Goal: Entertainment & Leisure: Consume media (video, audio)

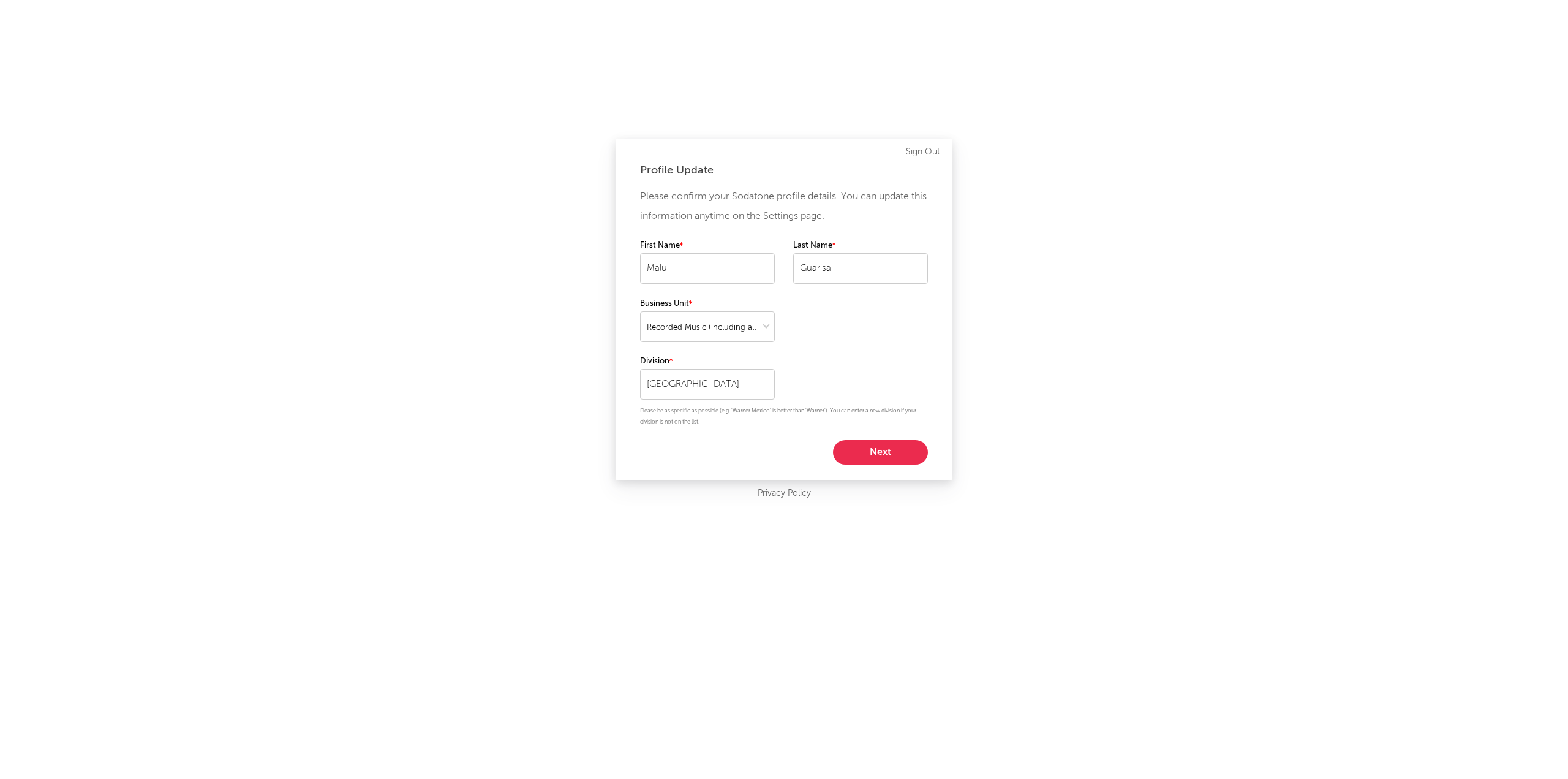
select select "recorded_music"
click at [867, 461] on button "Next" at bounding box center [880, 452] width 95 height 24
select select "other"
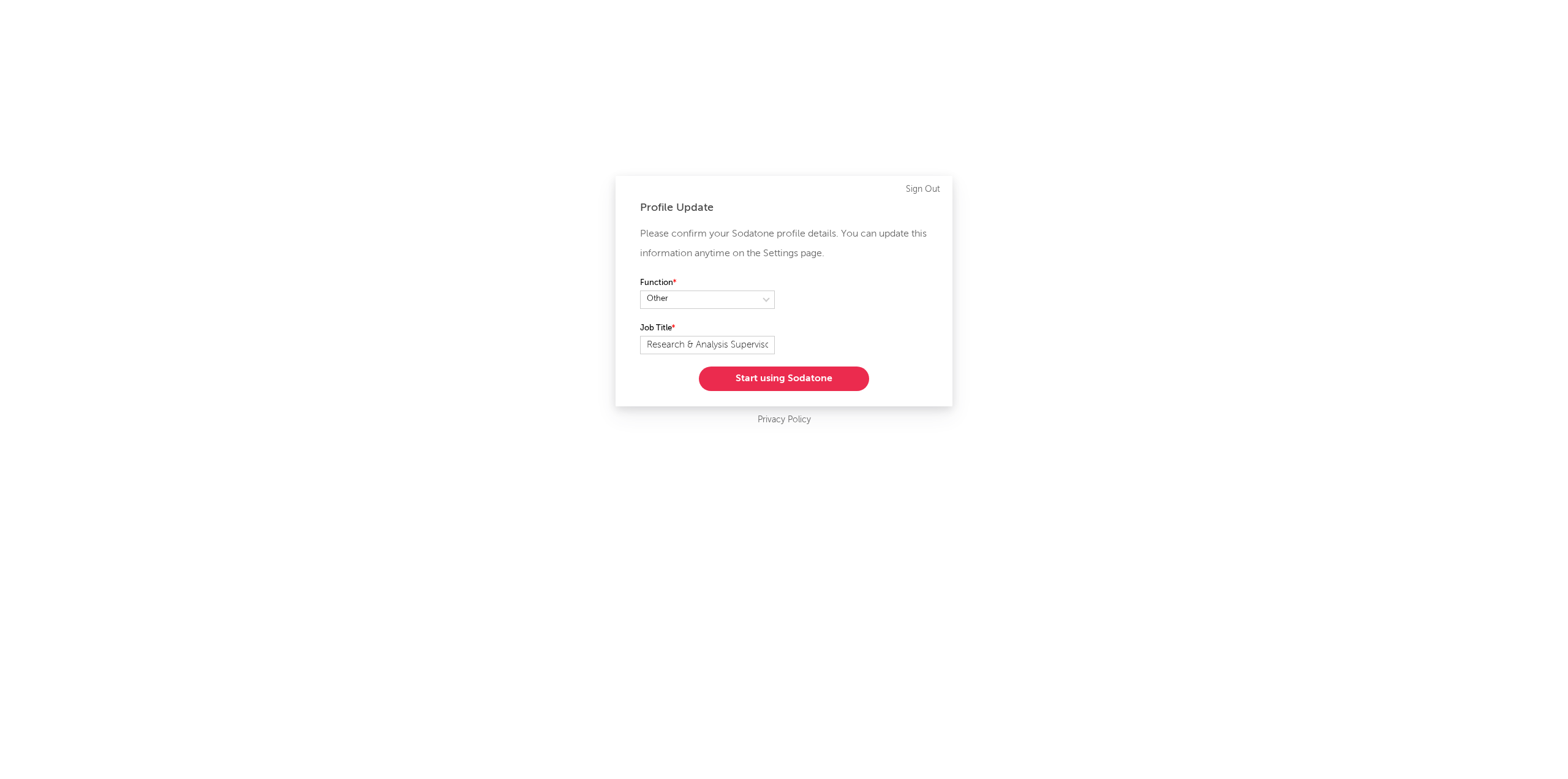
click at [812, 374] on button "Start using Sodatone" at bounding box center [784, 378] width 170 height 24
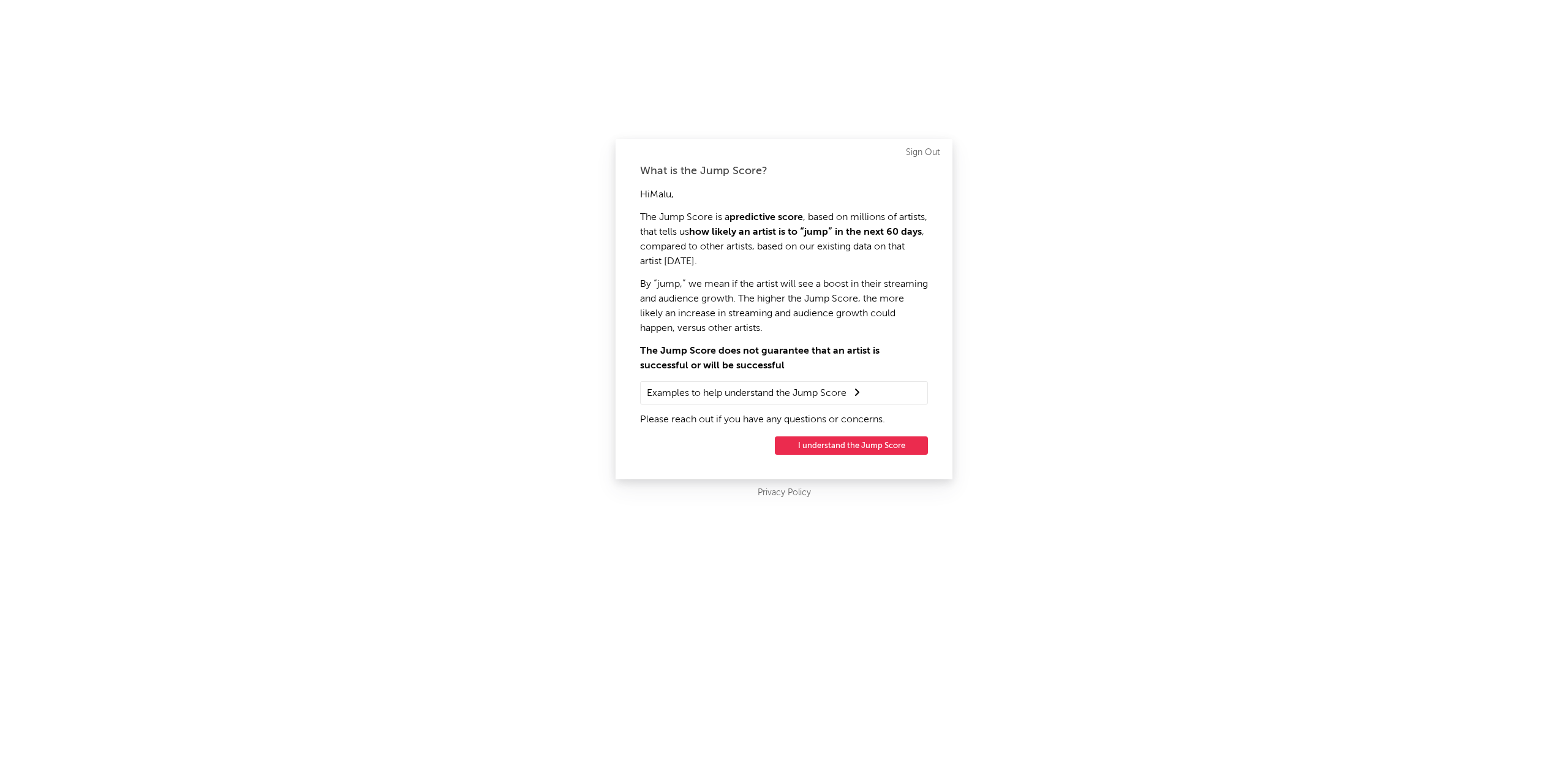
click at [821, 441] on button "I understand the Jump Score" at bounding box center [851, 445] width 153 height 18
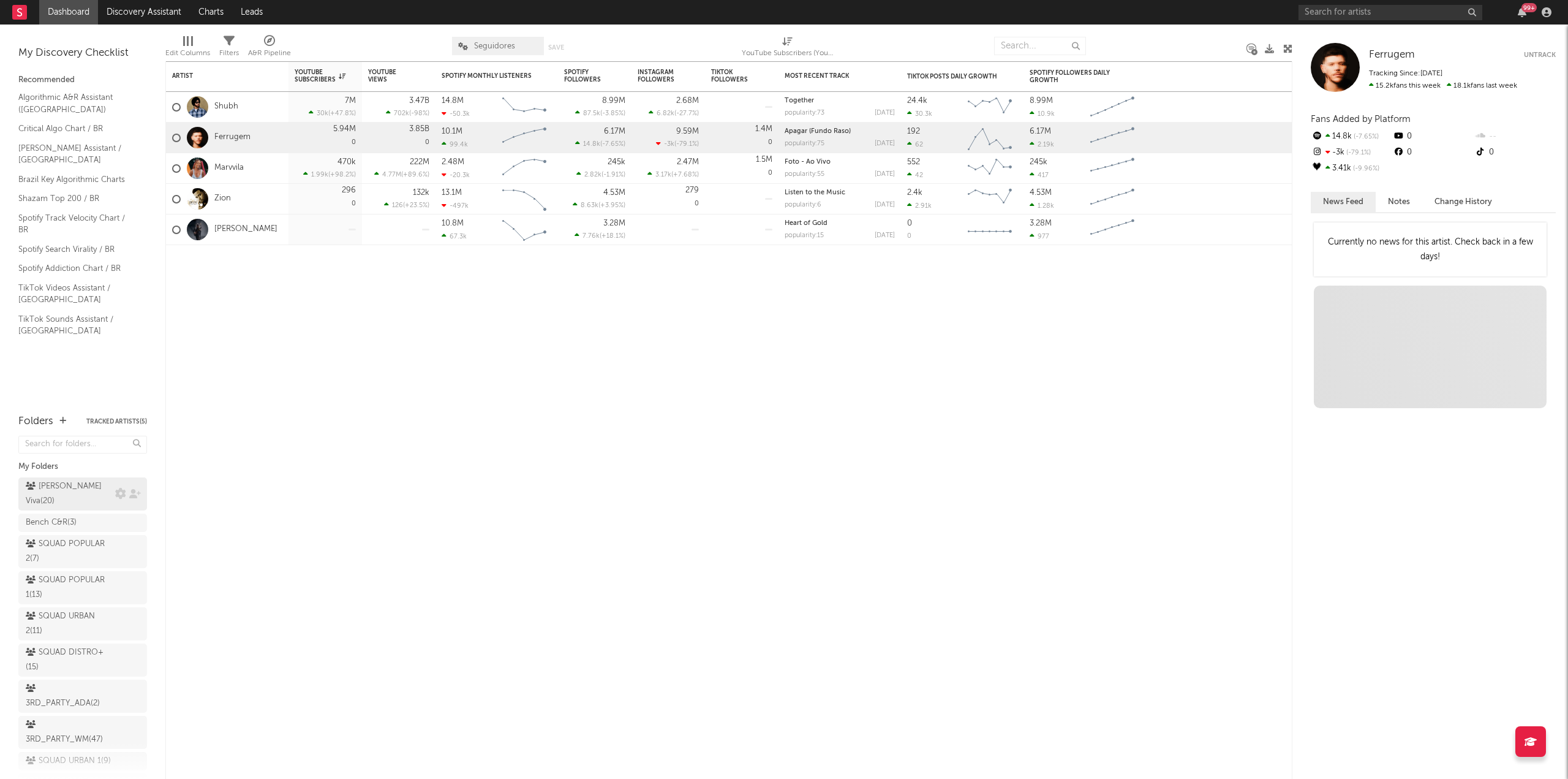
click at [49, 488] on div "[PERSON_NAME] Viva ( 20 )" at bounding box center [69, 494] width 86 height 29
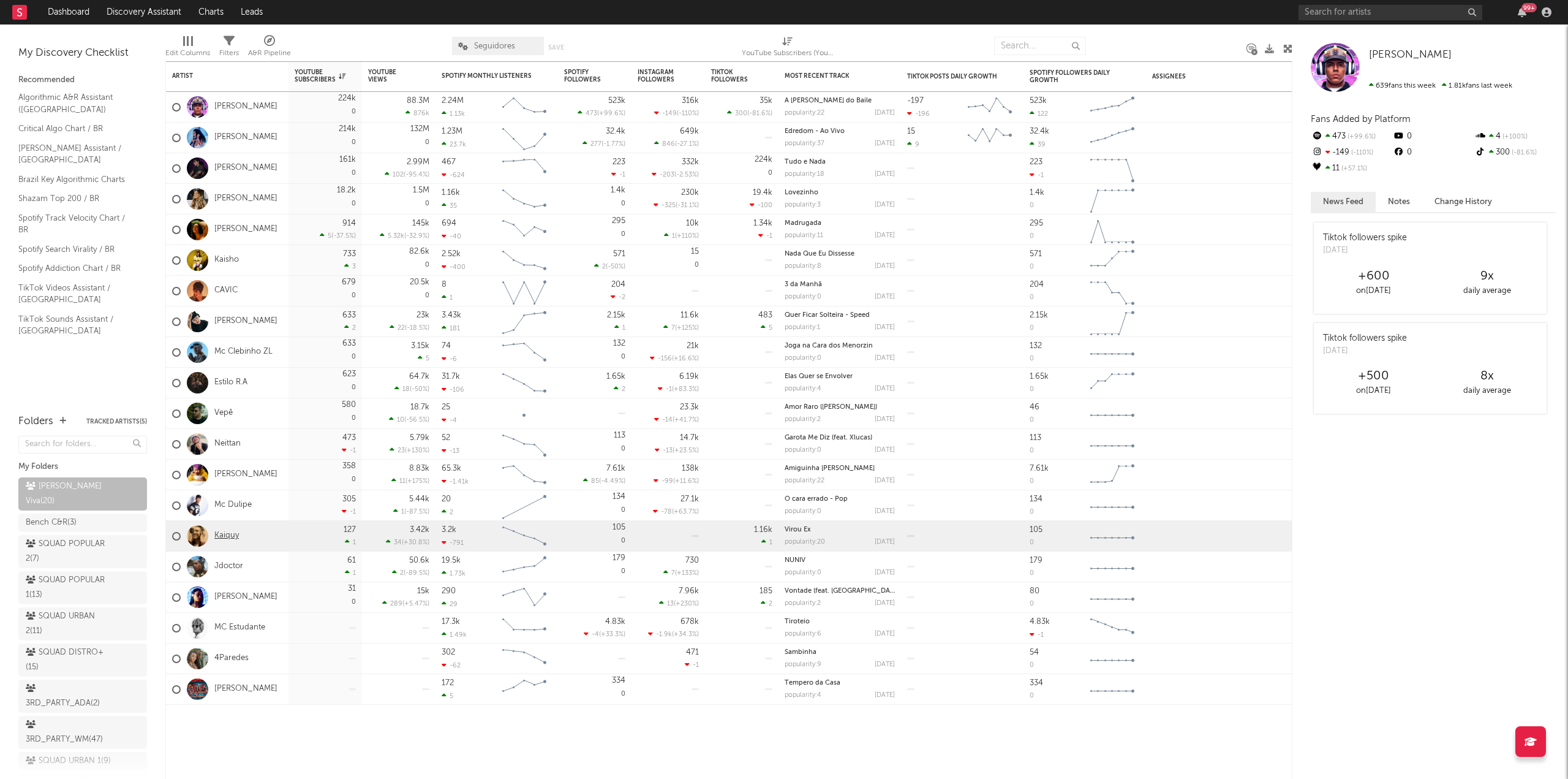
click at [218, 535] on link "Kaiquy" at bounding box center [226, 536] width 24 height 11
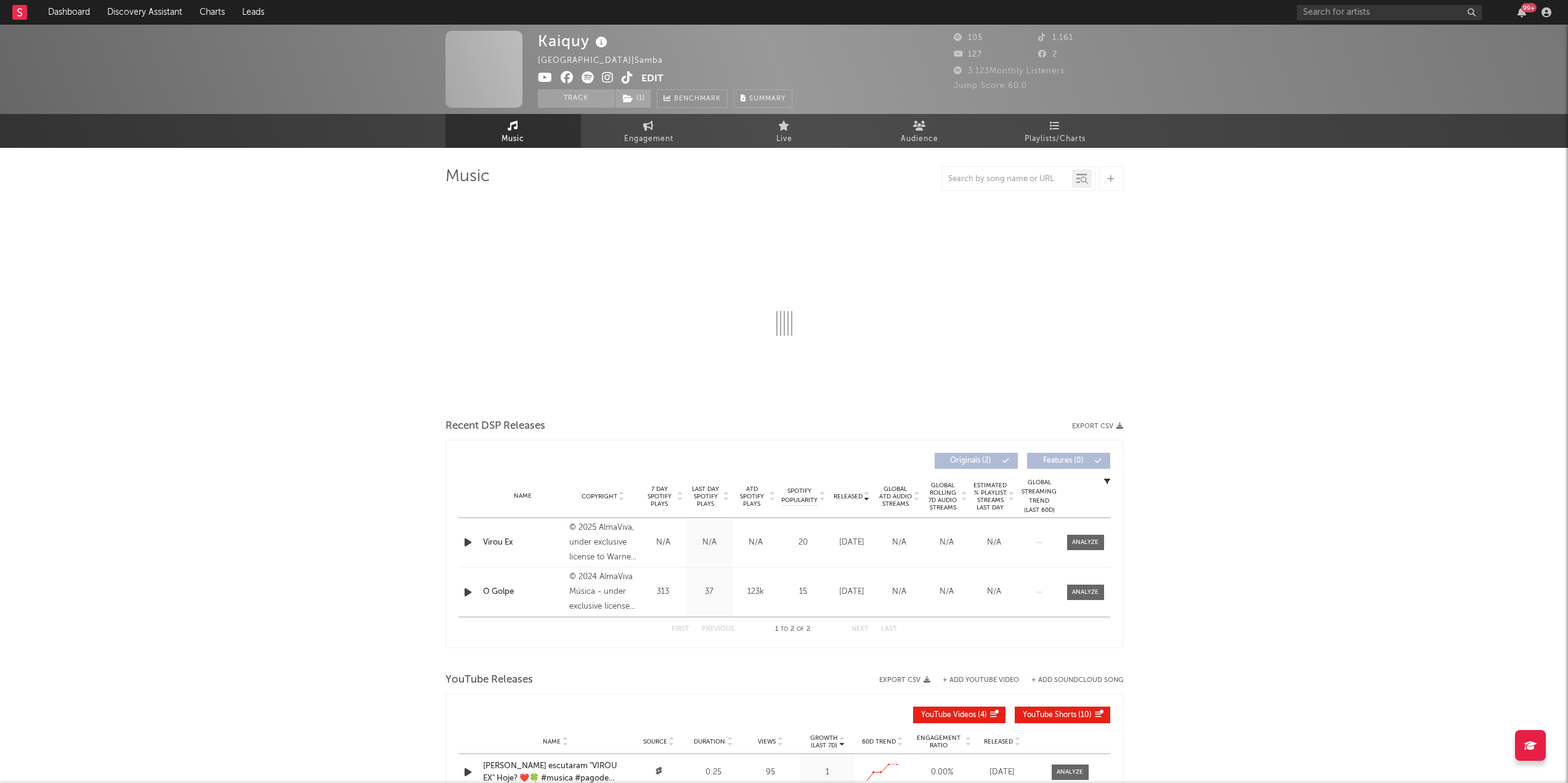
select select "1w"
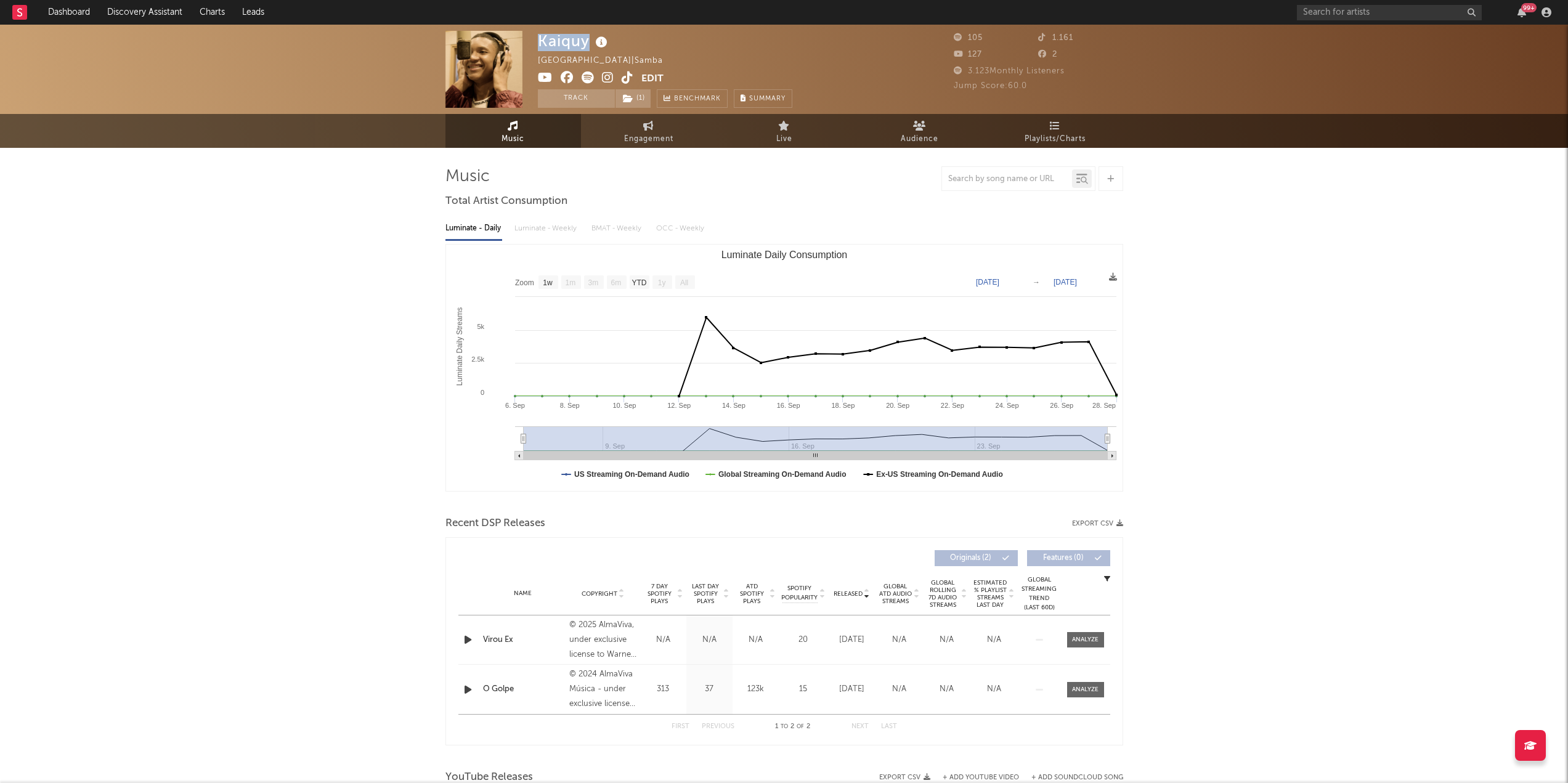
drag, startPoint x: 536, startPoint y: 36, endPoint x: 590, endPoint y: 37, distance: 54.0
click at [590, 37] on div "Kaiquy Brazil | Samba Edit Track ( 1 ) Benchmark Summary 105 1.161 127 2 3.123 …" at bounding box center [784, 69] width 1568 height 89
copy div "Kaiquy"
click at [329, 614] on div "Kaiquy Brazil | Samba Edit Track ( 1 ) Benchmark Summary 105 1.161 127 2 3.123 …" at bounding box center [784, 592] width 1568 height 1135
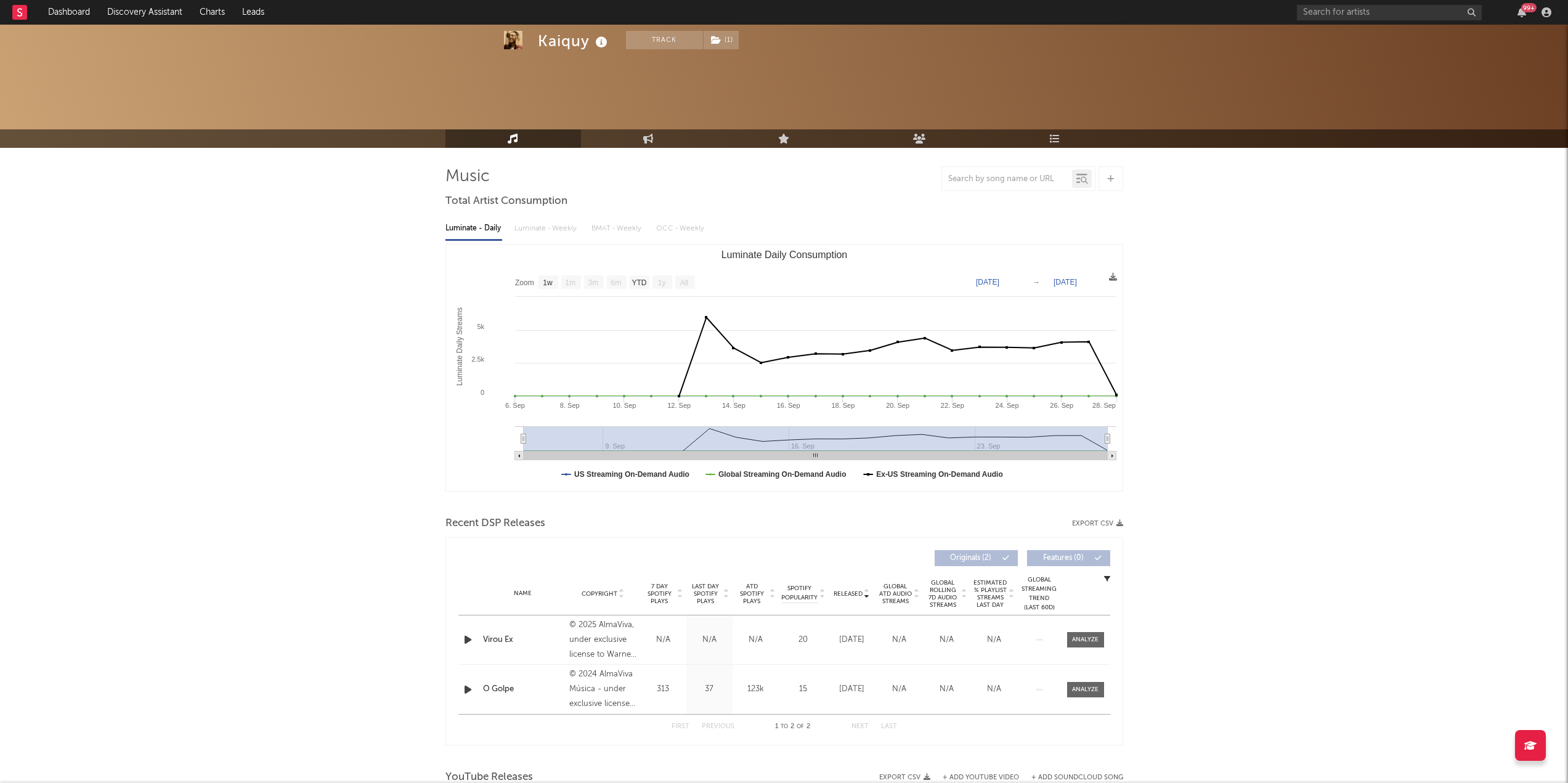
scroll to position [61, 0]
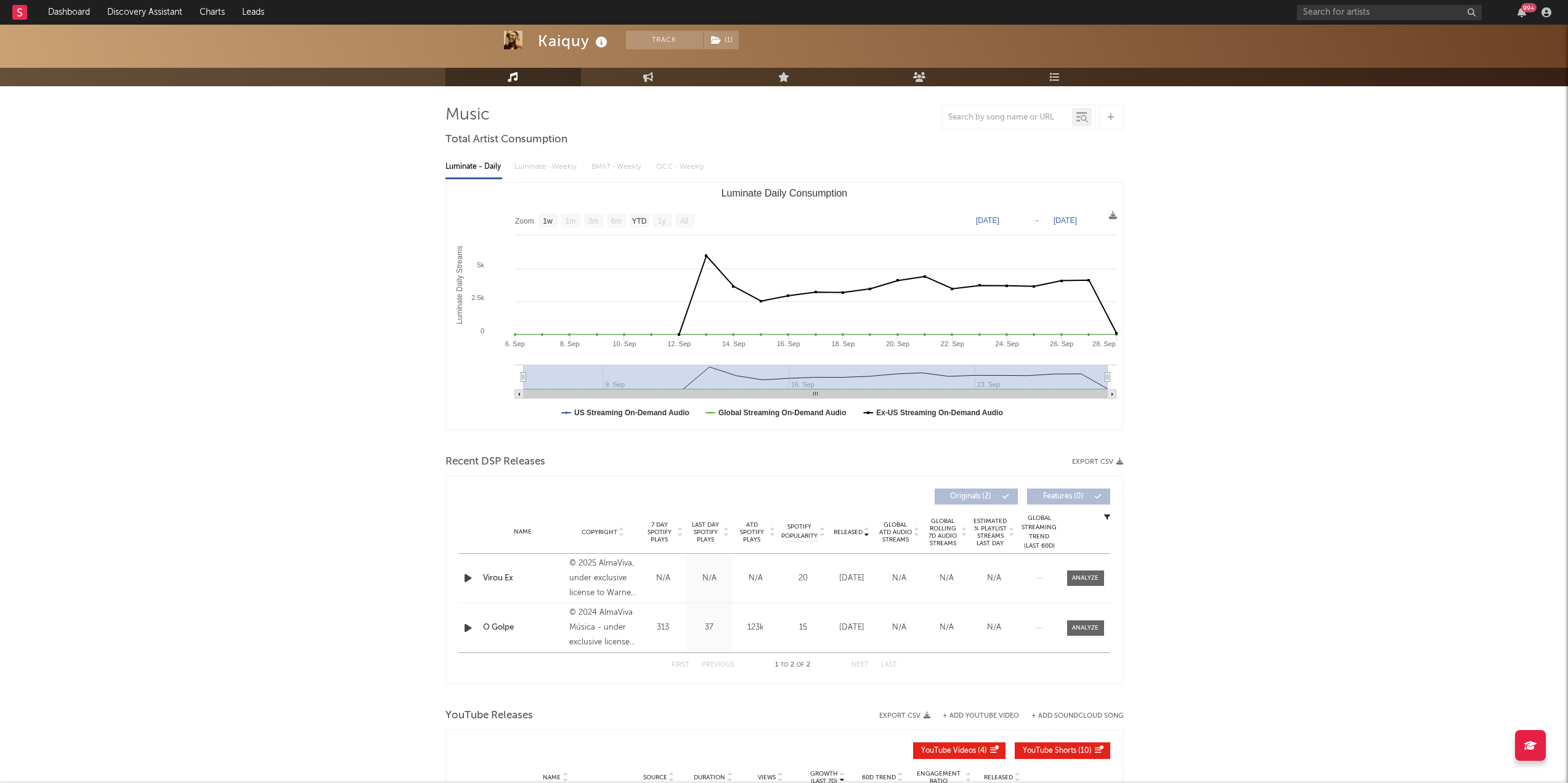
click at [466, 572] on icon "button" at bounding box center [467, 578] width 13 height 16
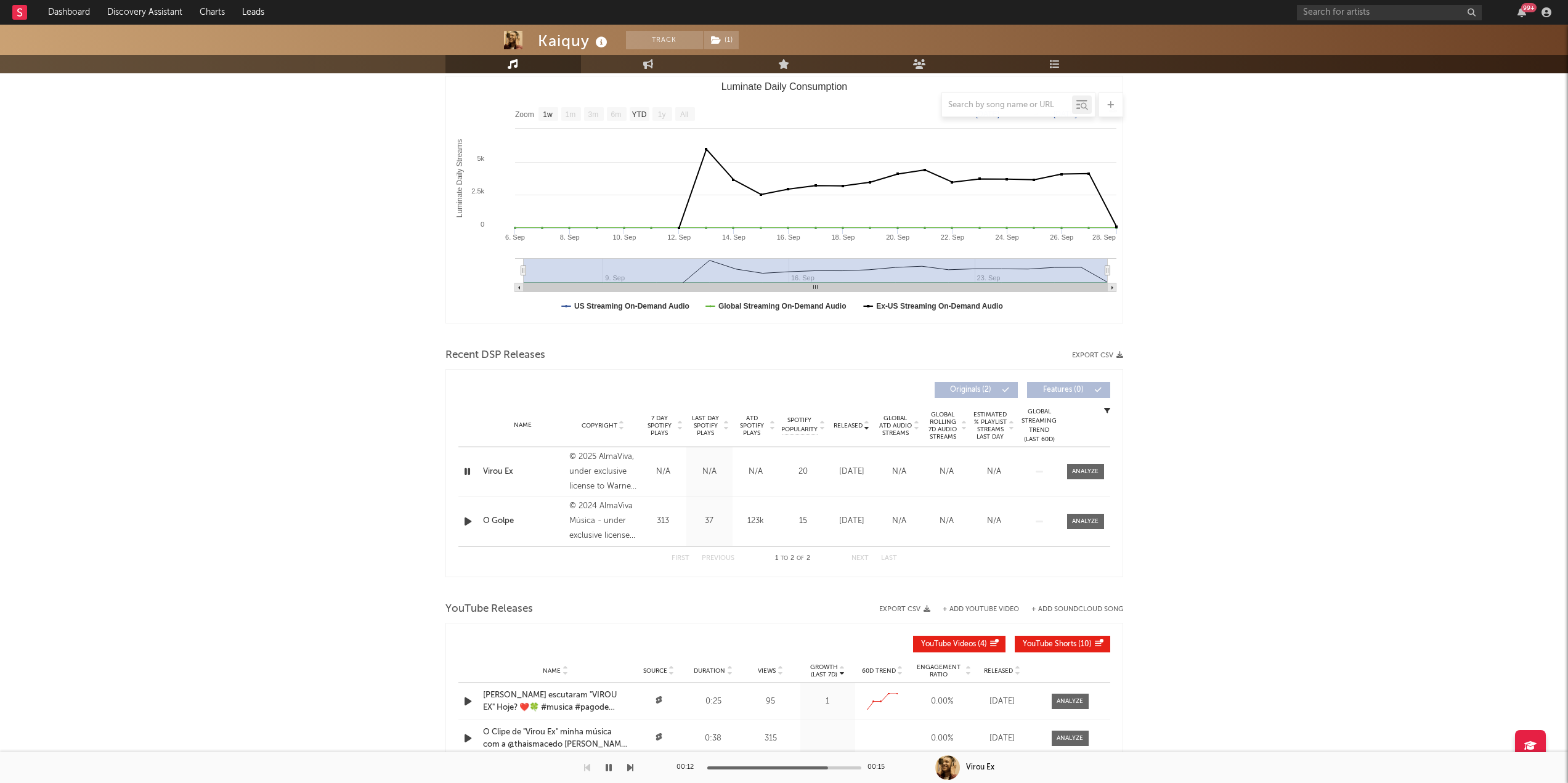
scroll to position [185, 0]
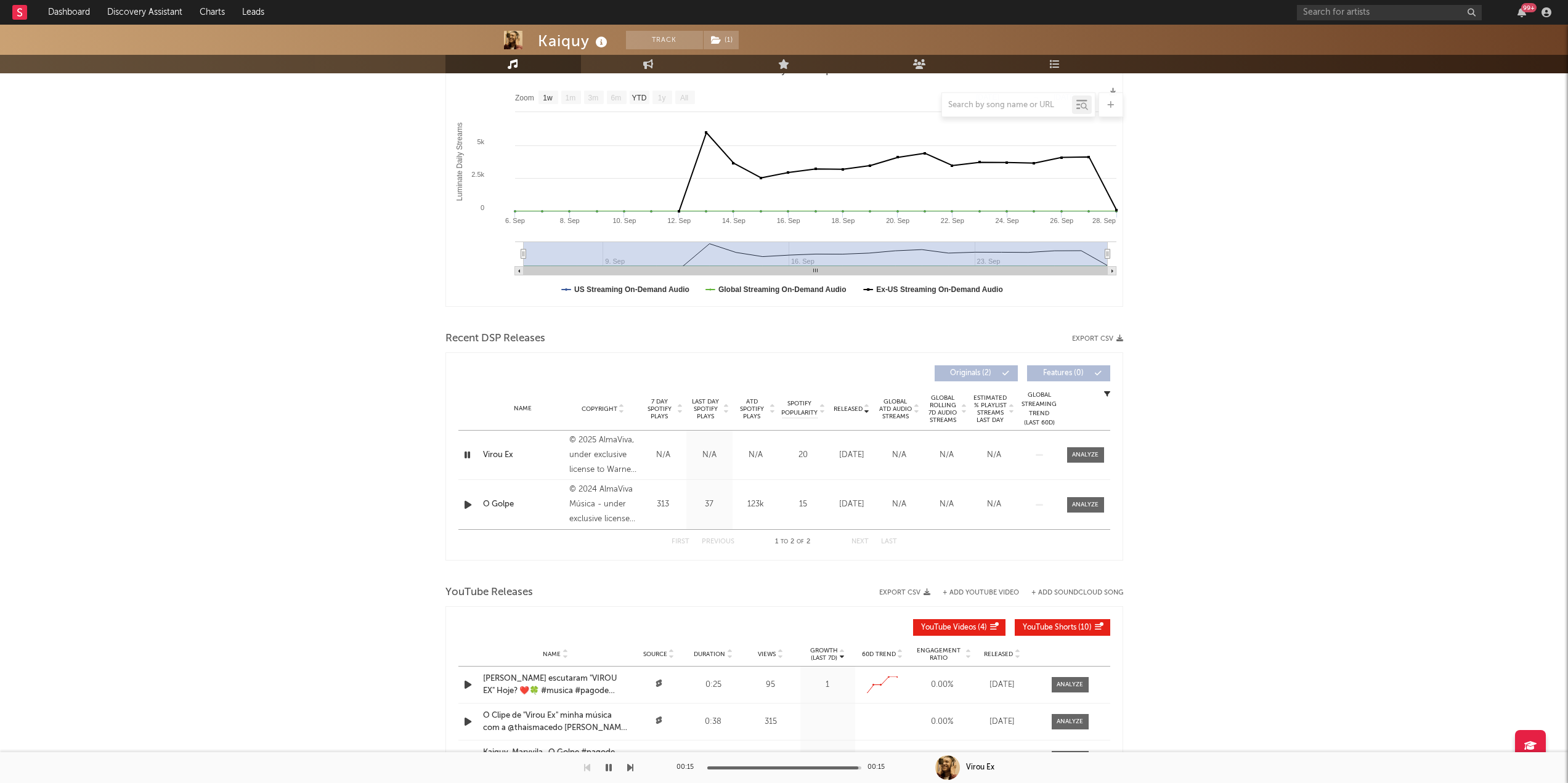
click at [463, 457] on icon "button" at bounding box center [467, 455] width 12 height 16
click at [466, 510] on icon "button" at bounding box center [467, 504] width 13 height 16
click at [466, 510] on icon "button" at bounding box center [467, 504] width 12 height 16
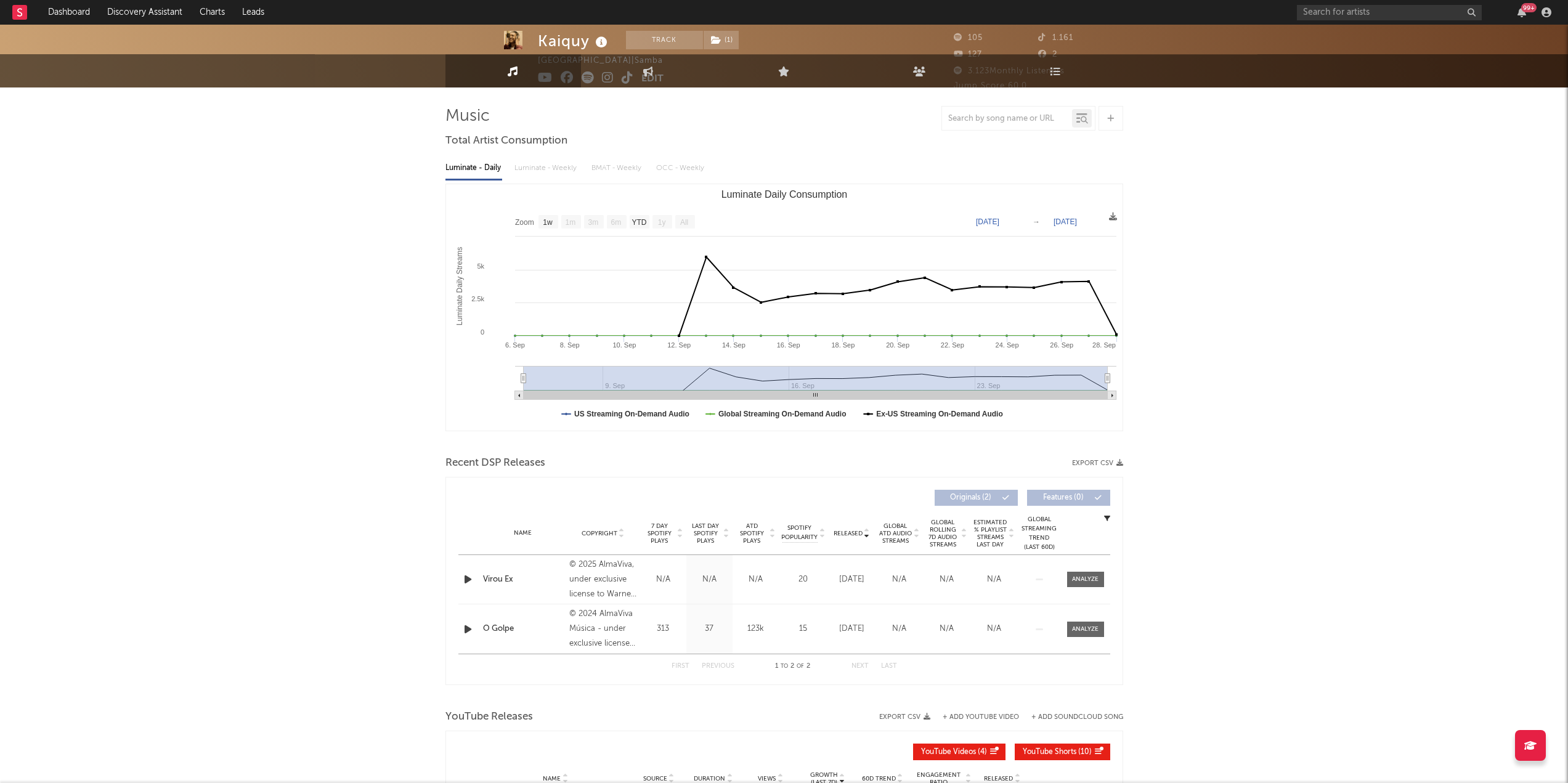
scroll to position [0, 0]
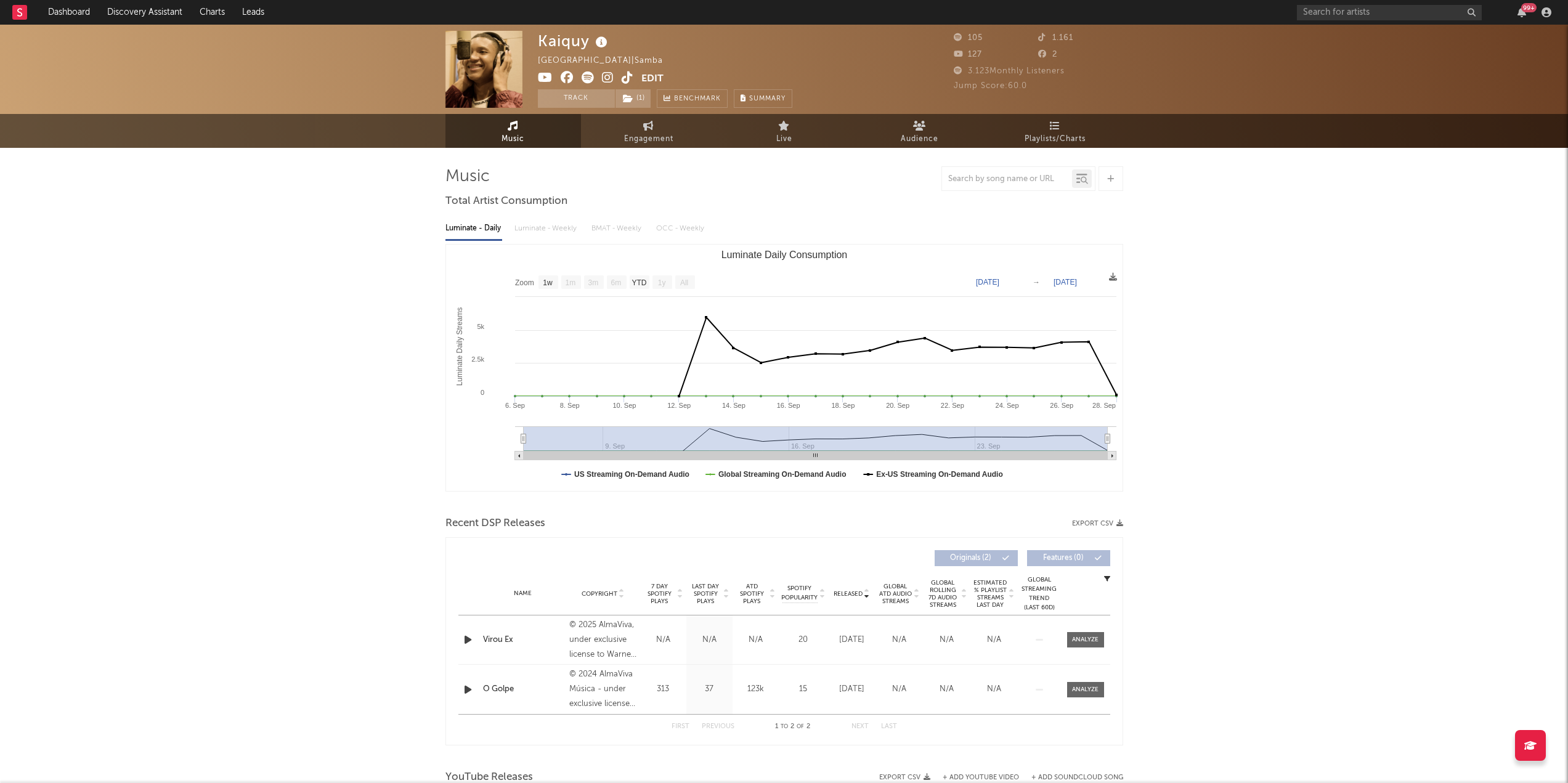
drag, startPoint x: 1028, startPoint y: 24, endPoint x: 1029, endPoint y: 40, distance: 16.0
drag, startPoint x: 1029, startPoint y: 40, endPoint x: 868, endPoint y: 53, distance: 161.5
click at [868, 53] on div "Kaiquy Brazil | Samba Edit Track ( 1 ) Benchmark Summary" at bounding box center [738, 69] width 400 height 77
